Goal: Check status: Check status

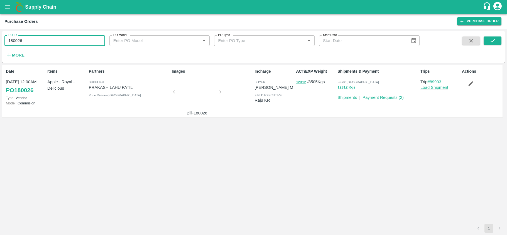
click at [57, 39] on input "180026" at bounding box center [54, 40] width 101 height 11
type input "179959"
click at [495, 41] on icon "submit" at bounding box center [493, 41] width 6 height 6
click at [69, 38] on input "179959" at bounding box center [54, 40] width 101 height 11
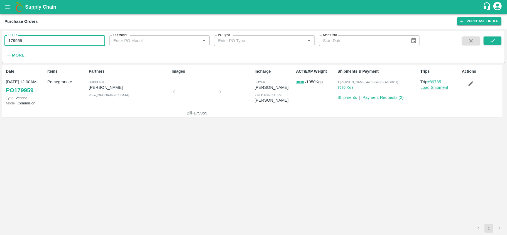
click at [69, 38] on input "179959" at bounding box center [54, 40] width 101 height 11
paste input "text"
click at [493, 42] on icon "submit" at bounding box center [493, 40] width 4 height 3
click at [48, 40] on input "179768" at bounding box center [54, 40] width 101 height 11
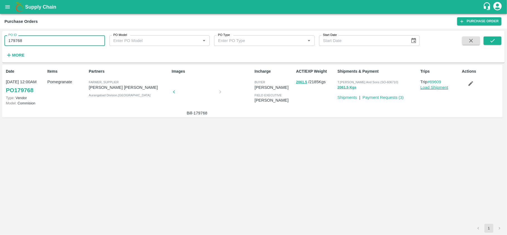
paste input "text"
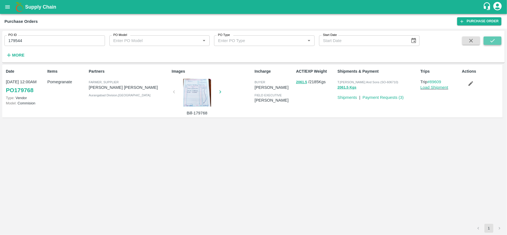
click at [487, 39] on button "submit" at bounding box center [493, 40] width 18 height 8
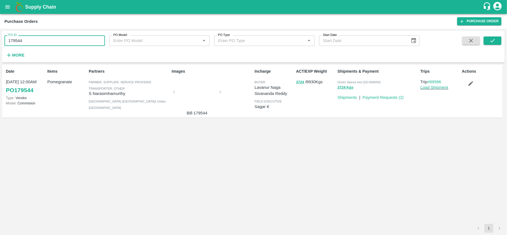
click at [33, 41] on input "179544" at bounding box center [54, 40] width 101 height 11
paste input "text"
type input "179882"
click at [495, 40] on icon "submit" at bounding box center [493, 41] width 6 height 6
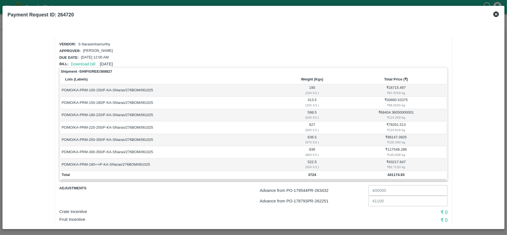
scroll to position [29, 0]
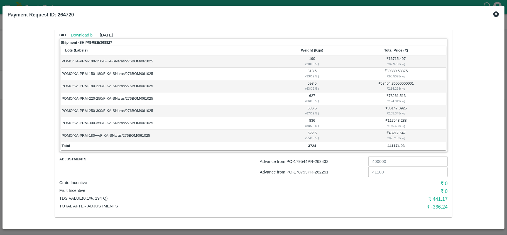
click at [324, 161] on p "Advance from PO- 179544 PR- 263432" at bounding box center [313, 162] width 106 height 6
copy p "263432"
click at [321, 171] on p "Advance from PO- 178793 PR- 262251" at bounding box center [313, 172] width 106 height 6
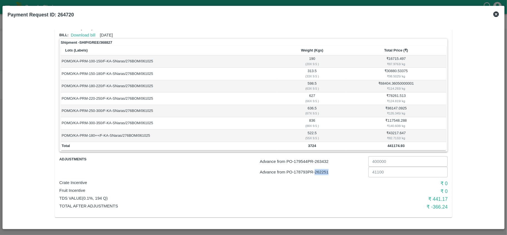
copy p "262251"
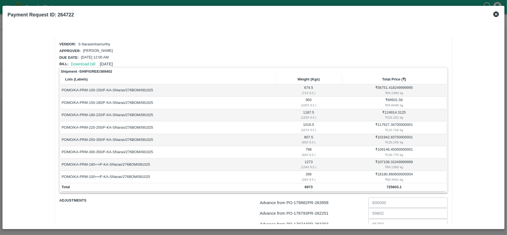
scroll to position [52, 0]
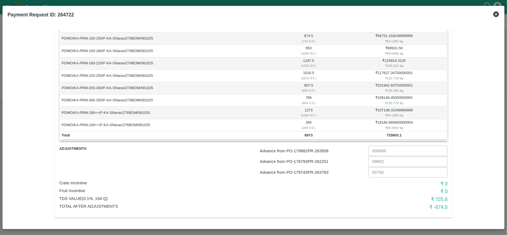
click at [323, 162] on p "Advance from PO- 178793 PR- 262251" at bounding box center [313, 162] width 106 height 6
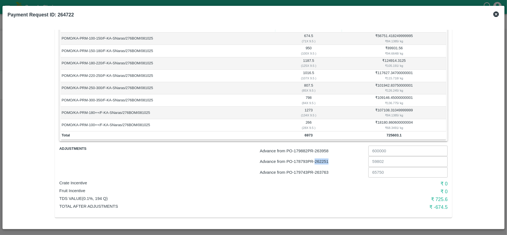
click at [323, 162] on p "Advance from PO- 178793 PR- 262251" at bounding box center [313, 162] width 106 height 6
click at [324, 150] on p "Advance from PO- 179882 PR- 263958" at bounding box center [313, 151] width 106 height 6
copy p "263958"
click at [325, 172] on p "Advance from PO- 179743 PR- 263763" at bounding box center [313, 172] width 106 height 6
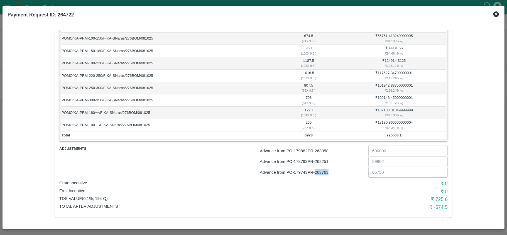
click at [325, 172] on p "Advance from PO- 179743 PR- 263763" at bounding box center [313, 172] width 106 height 6
copy p "263763"
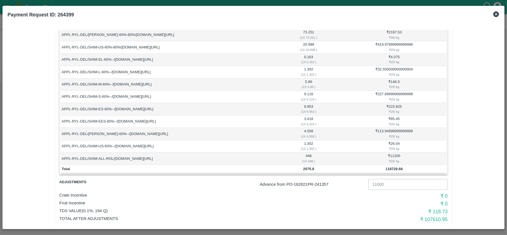
scroll to position [268, 0]
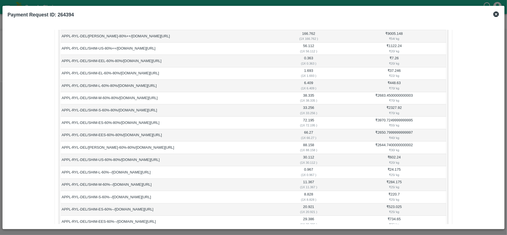
scroll to position [230, 0]
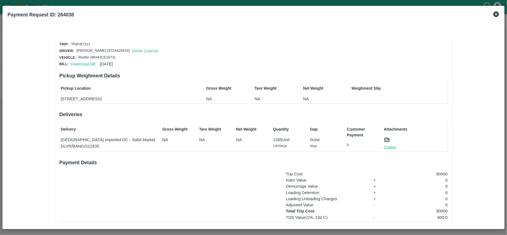
click at [388, 150] on link "Challan" at bounding box center [390, 148] width 12 height 6
click at [390, 150] on link "Challan" at bounding box center [390, 148] width 12 height 6
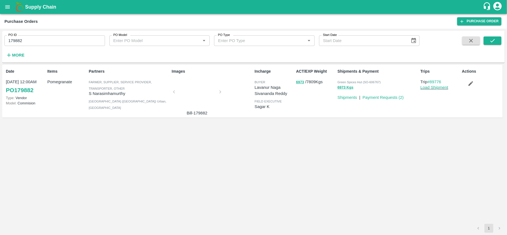
click at [7, 8] on icon "open drawer" at bounding box center [7, 7] width 6 height 6
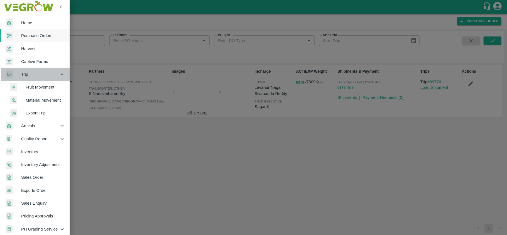
click at [38, 75] on span "Trip" at bounding box center [40, 74] width 38 height 6
click at [39, 88] on span "Fruit Movement" at bounding box center [46, 87] width 40 height 6
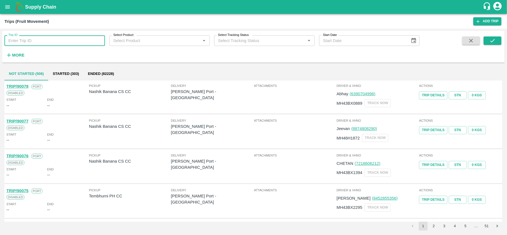
click at [46, 38] on input "Trip ID" at bounding box center [54, 40] width 101 height 11
paste input "83103"
click at [489, 45] on button "submit" at bounding box center [493, 40] width 18 height 8
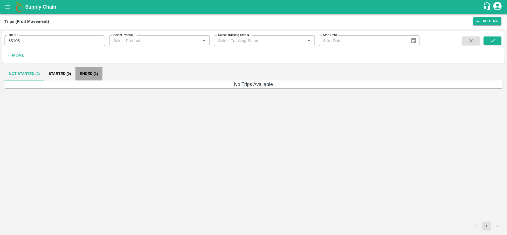
click at [90, 74] on button "Ended (1)" at bounding box center [88, 73] width 27 height 13
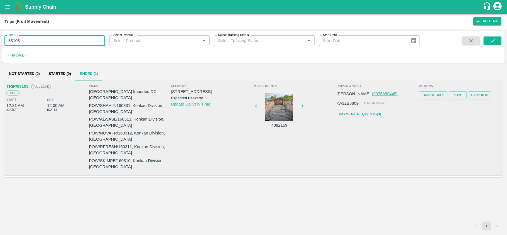
click at [40, 44] on input "83103" at bounding box center [54, 40] width 101 height 11
paste input "text"
type input "87221"
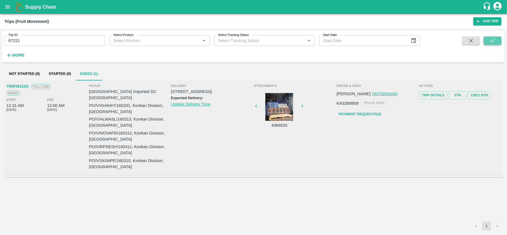
click at [494, 39] on icon "submit" at bounding box center [493, 41] width 6 height 6
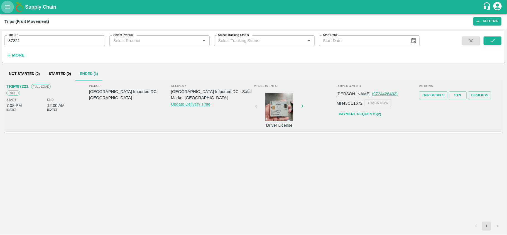
click at [9, 5] on icon "open drawer" at bounding box center [7, 7] width 6 height 6
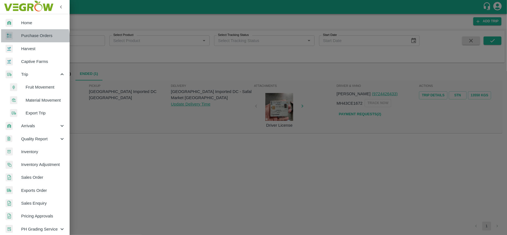
click at [26, 39] on link "Purchase Orders" at bounding box center [35, 35] width 70 height 13
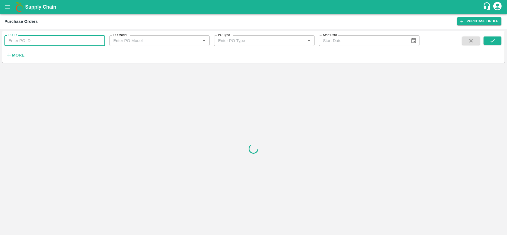
click at [43, 38] on input "PO ID" at bounding box center [54, 40] width 101 height 11
paste input "179958"
click at [496, 39] on button "submit" at bounding box center [493, 40] width 18 height 8
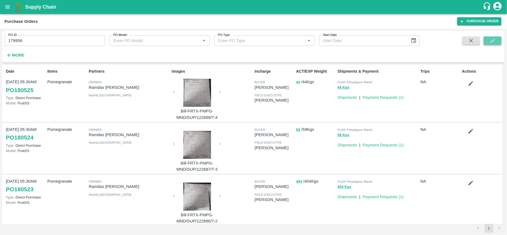
click at [495, 42] on icon "submit" at bounding box center [493, 41] width 6 height 6
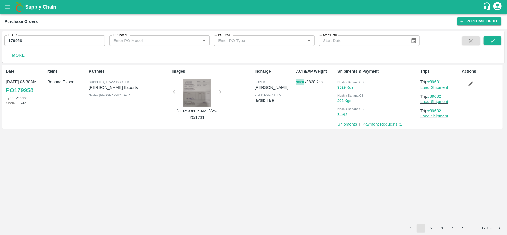
click at [300, 83] on button "9828" at bounding box center [300, 82] width 8 height 6
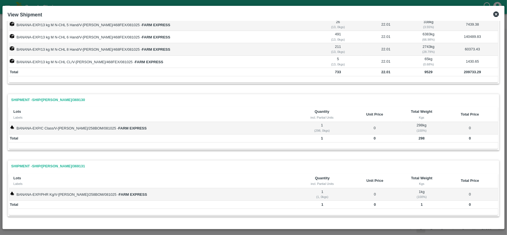
scroll to position [36, 0]
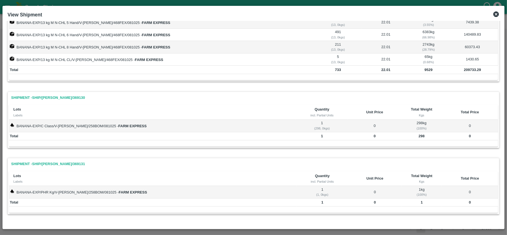
click at [496, 14] on icon at bounding box center [496, 14] width 7 height 7
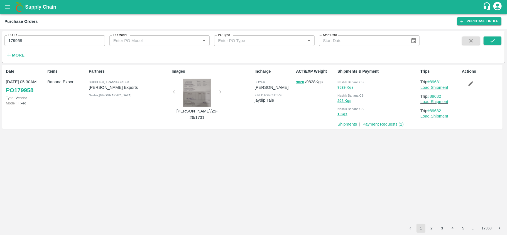
click at [195, 98] on div at bounding box center [197, 93] width 42 height 28
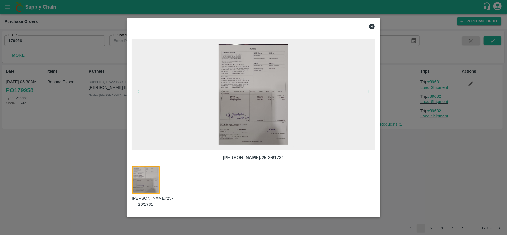
click at [429, 123] on div at bounding box center [253, 117] width 507 height 235
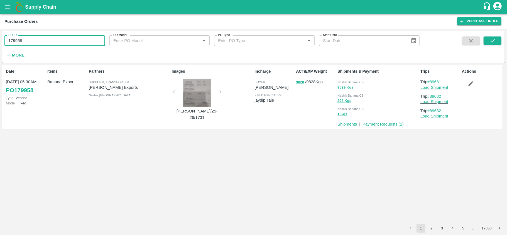
click at [46, 42] on input "179958" at bounding box center [54, 40] width 101 height 11
paste input "text"
type input "180514"
click at [494, 38] on icon "submit" at bounding box center [493, 41] width 6 height 6
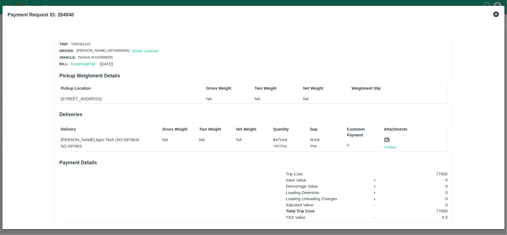
scroll to position [60, 0]
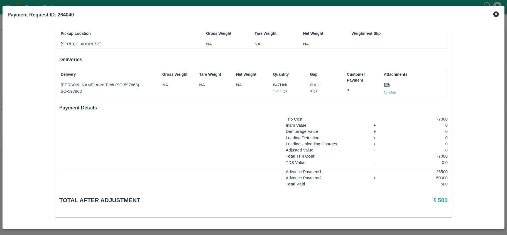
click at [438, 155] on p "77000" at bounding box center [421, 156] width 54 height 6
copy p "77000"
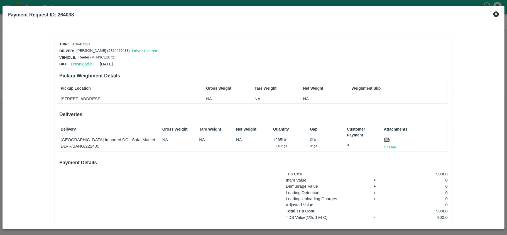
click at [84, 62] on link "Download bill" at bounding box center [83, 64] width 25 height 4
click at [390, 150] on link "Challan" at bounding box center [390, 148] width 12 height 6
